Goal: Transaction & Acquisition: Purchase product/service

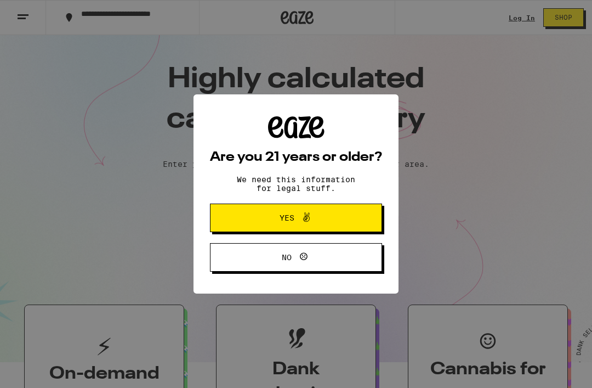
click at [338, 222] on button "Yes" at bounding box center [296, 218] width 172 height 29
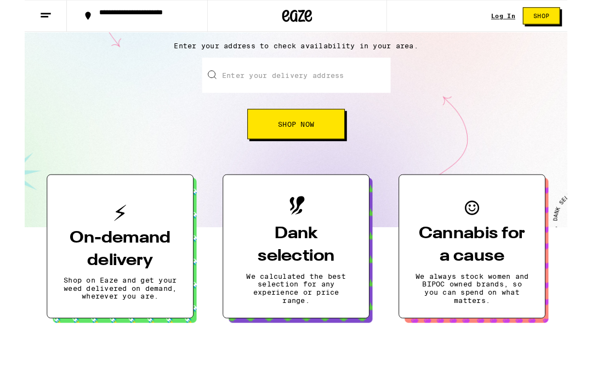
scroll to position [115, 0]
click at [306, 291] on h3 "Dank selection" at bounding box center [296, 266] width 124 height 49
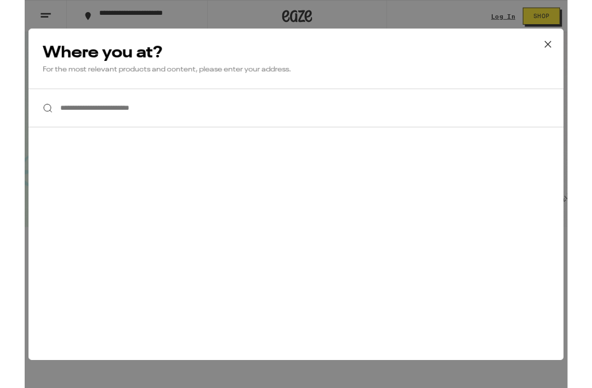
click at [574, 51] on icon at bounding box center [571, 47] width 7 height 7
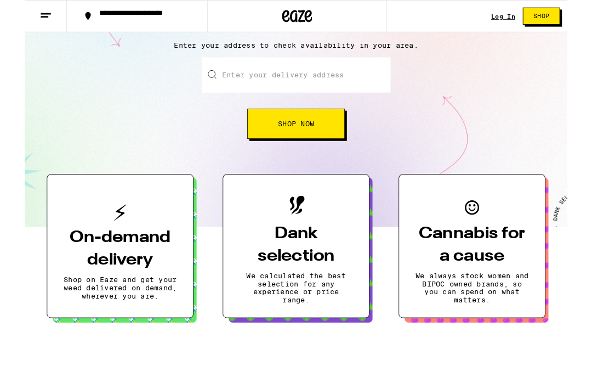
click at [312, 126] on button "Shop Now" at bounding box center [296, 134] width 106 height 33
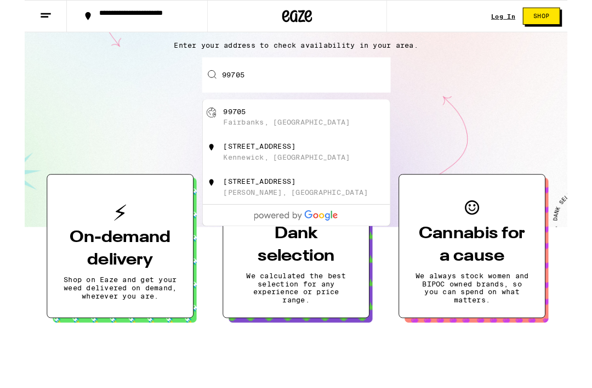
click at [236, 128] on div "99705 Fairbanks, [GEOGRAPHIC_DATA]" at bounding box center [315, 127] width 196 height 21
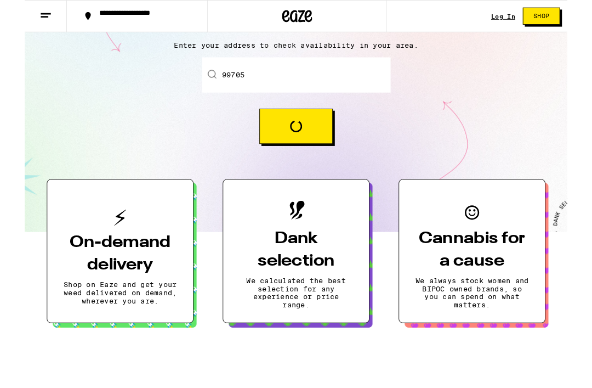
type input "Fairbanks, AK 99705"
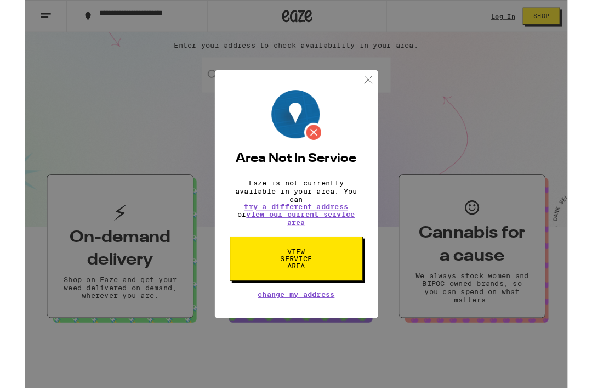
click at [380, 82] on img at bounding box center [375, 87] width 14 height 14
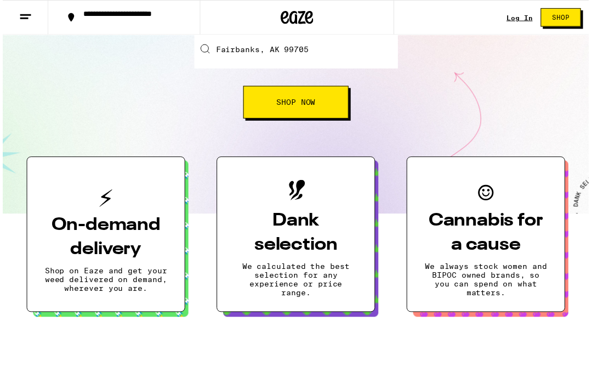
scroll to position [150, 0]
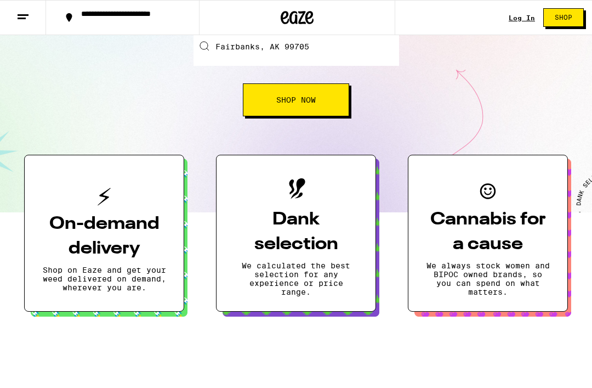
click at [292, 45] on input "Fairbanks, AK 99705" at bounding box center [297, 46] width 206 height 38
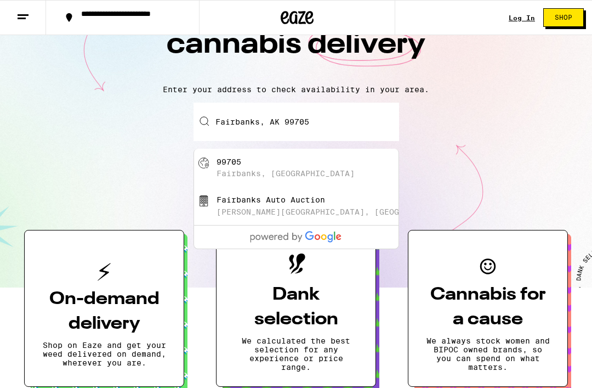
scroll to position [74, 0]
